Goal: Task Accomplishment & Management: Manage account settings

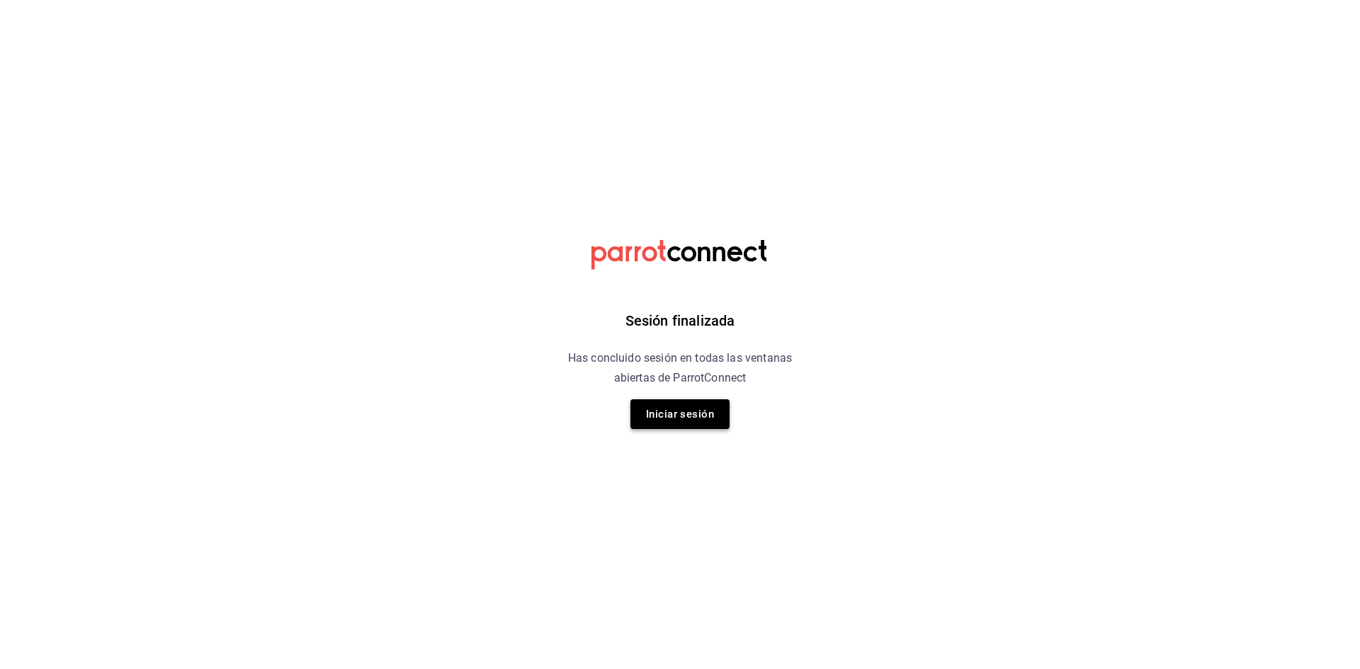
click at [666, 424] on button "Iniciar sesión" at bounding box center [679, 415] width 99 height 30
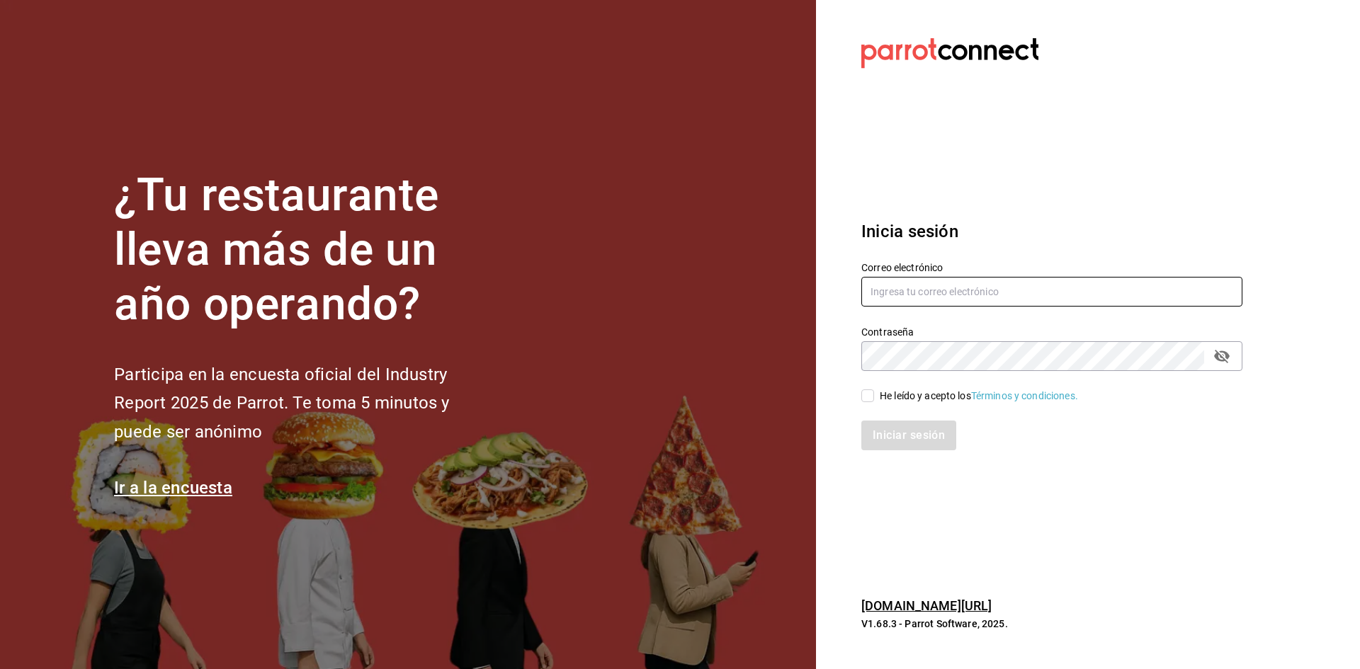
type input "[EMAIL_ADDRESS][DOMAIN_NAME]"
click at [871, 395] on input "He leído y acepto los Términos y condiciones." at bounding box center [867, 396] width 13 height 13
checkbox input "true"
click at [899, 438] on button "Iniciar sesión" at bounding box center [909, 436] width 96 height 30
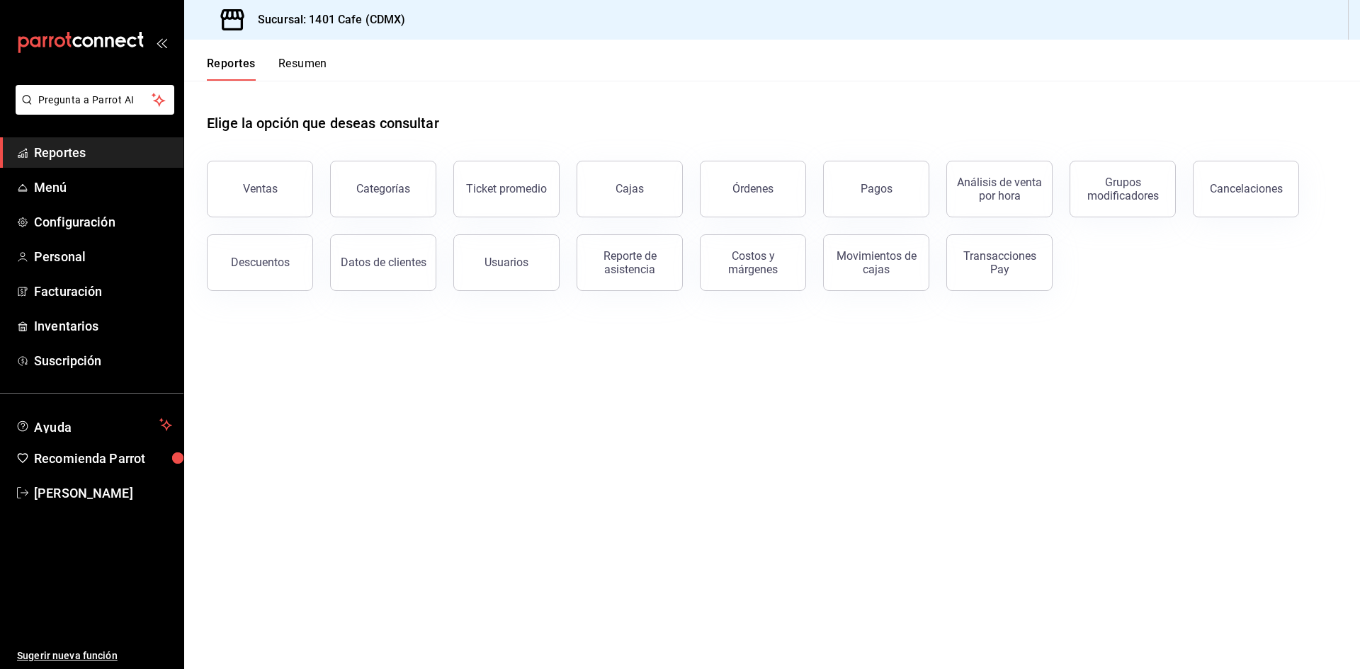
click at [318, 67] on button "Resumen" at bounding box center [302, 69] width 49 height 24
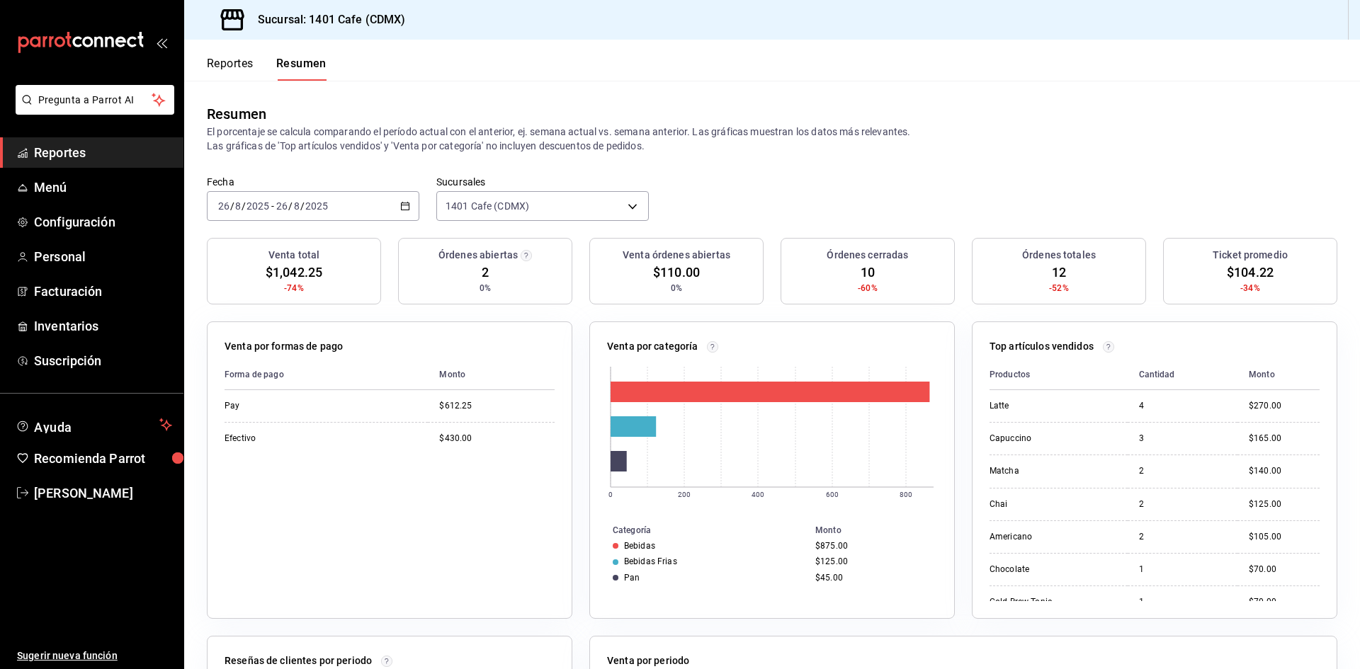
click at [240, 79] on button "Reportes" at bounding box center [230, 69] width 47 height 24
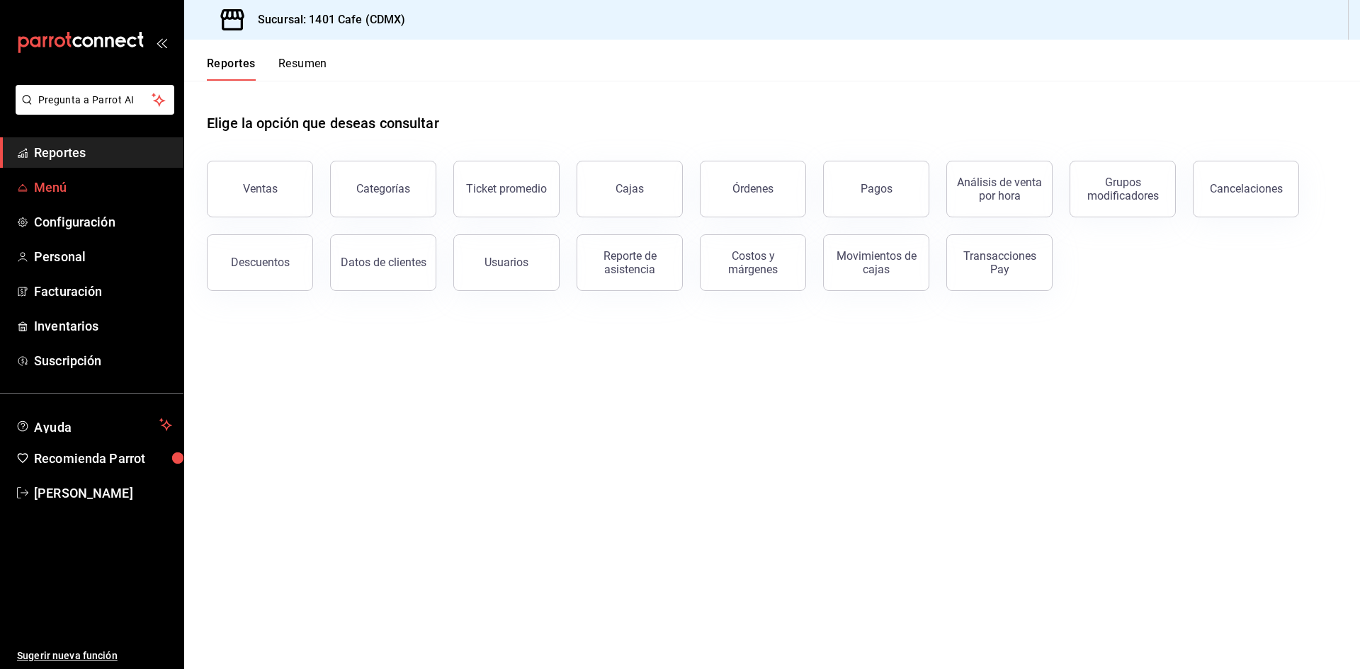
click at [89, 197] on link "Menú" at bounding box center [91, 187] width 183 height 30
